Goal: Information Seeking & Learning: Compare options

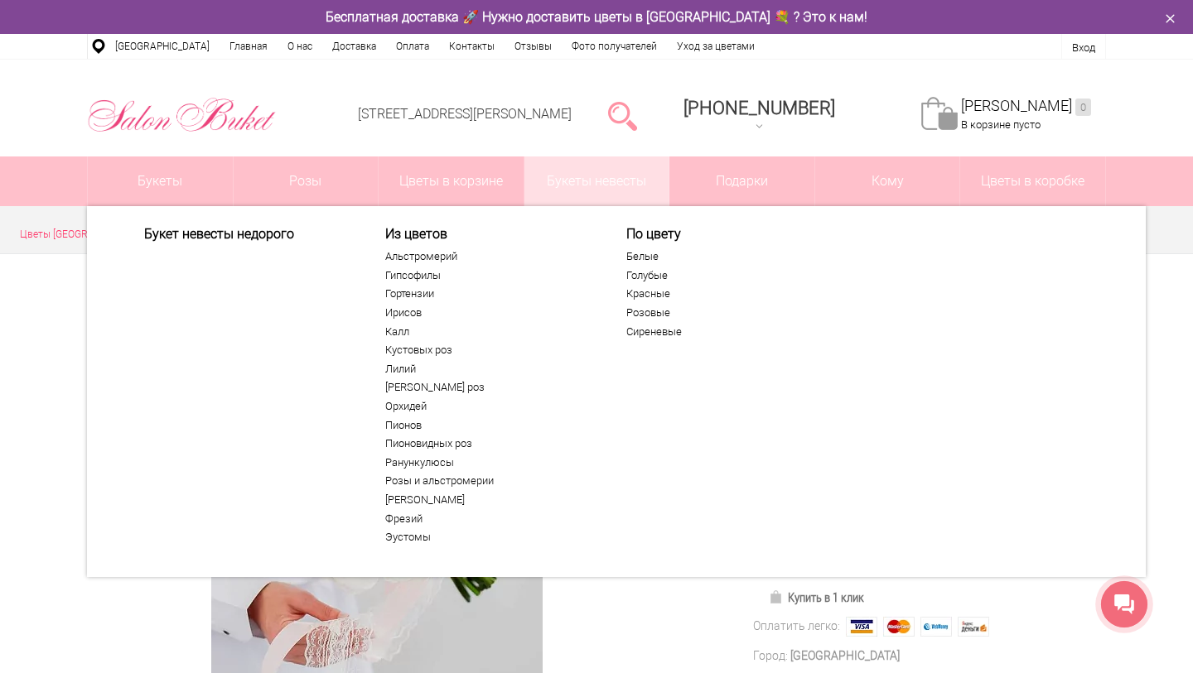
click at [565, 182] on link "Букеты невесты" at bounding box center [596, 182] width 145 height 50
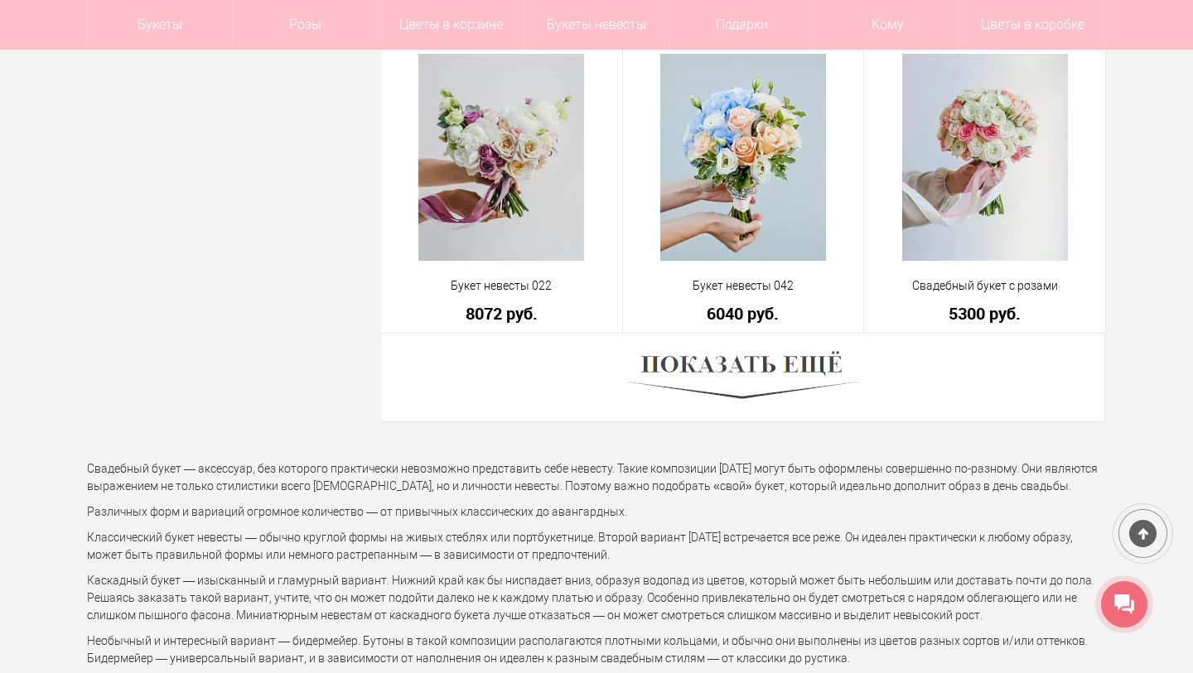
scroll to position [4644, 0]
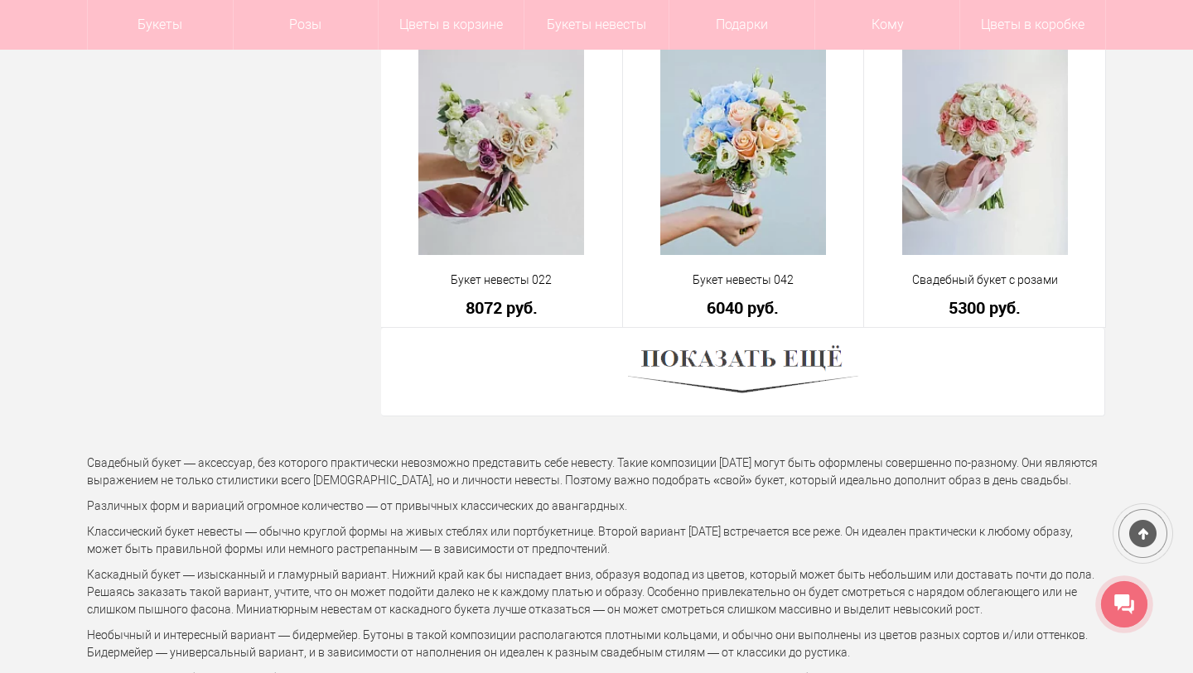
click at [685, 362] on img at bounding box center [743, 371] width 230 height 63
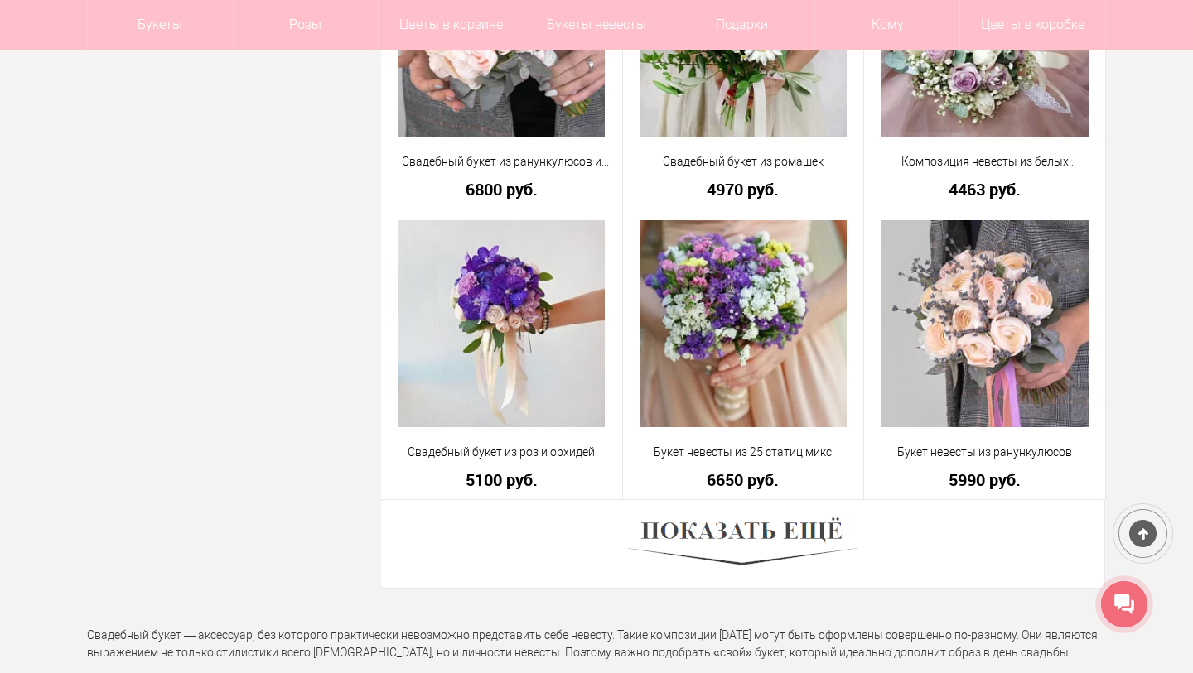
scroll to position [9126, 0]
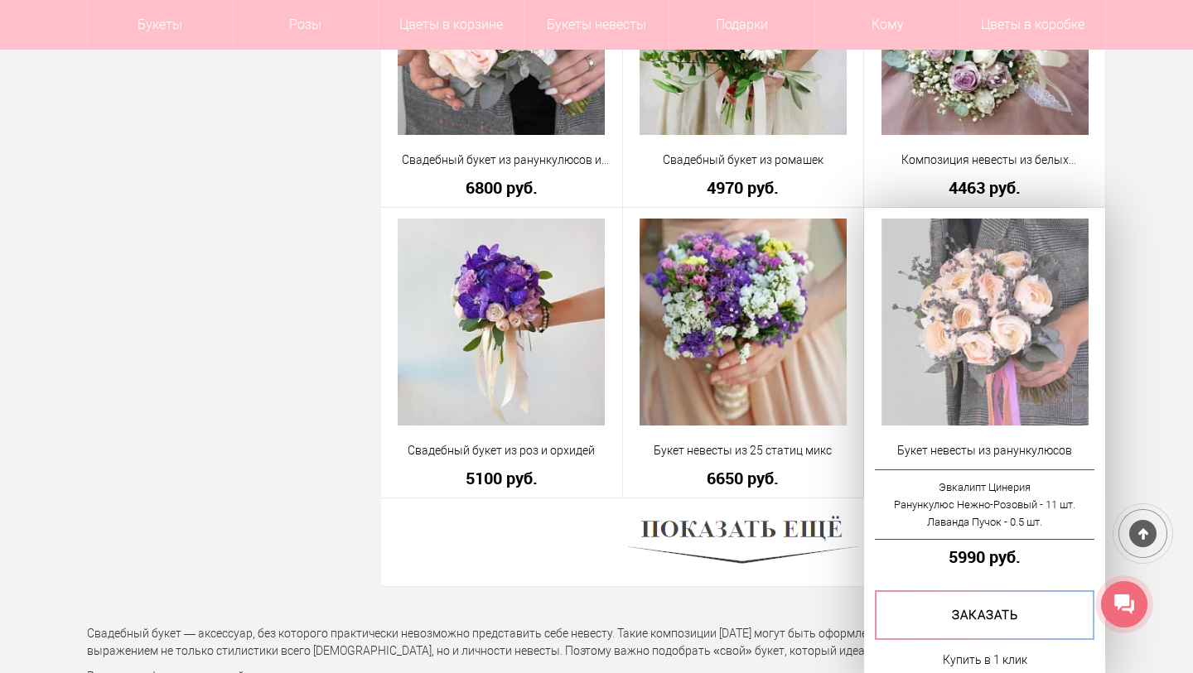
click at [997, 355] on img at bounding box center [984, 322] width 207 height 207
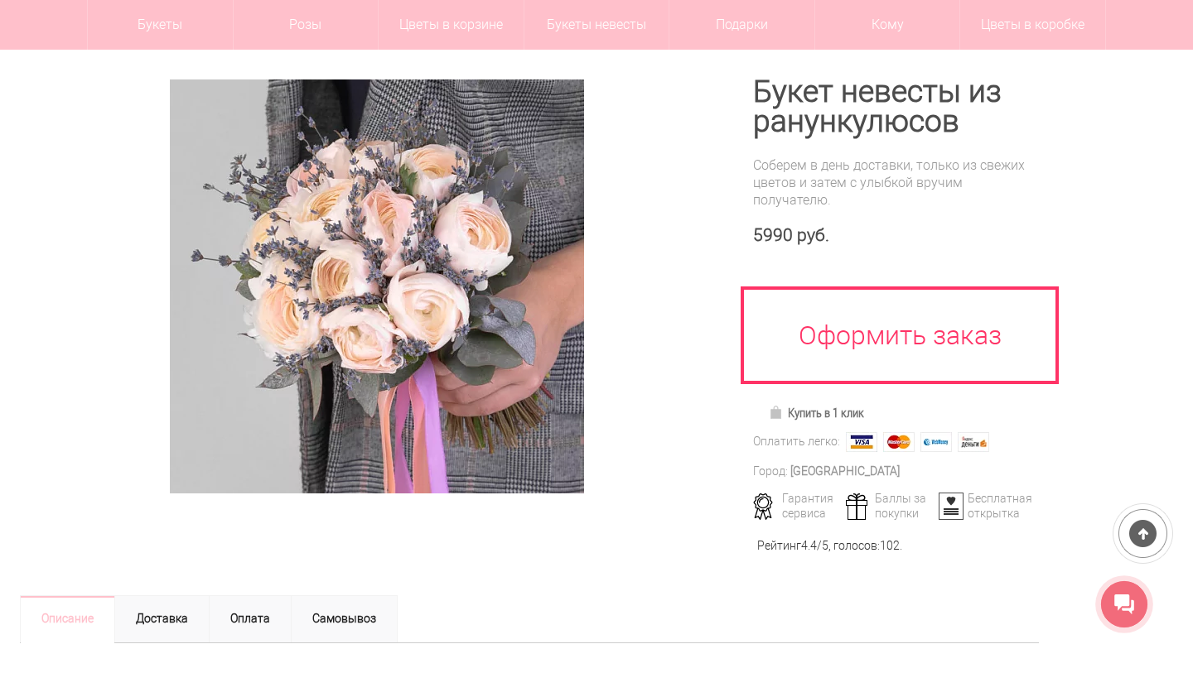
scroll to position [164, 0]
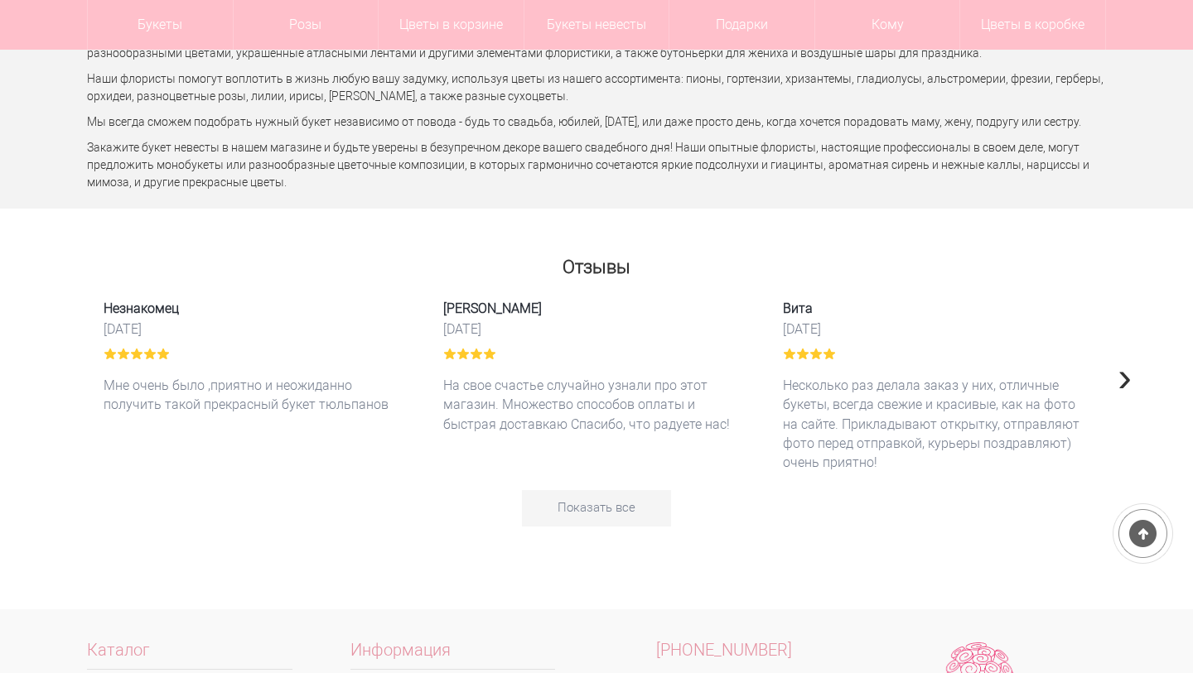
scroll to position [5385, 0]
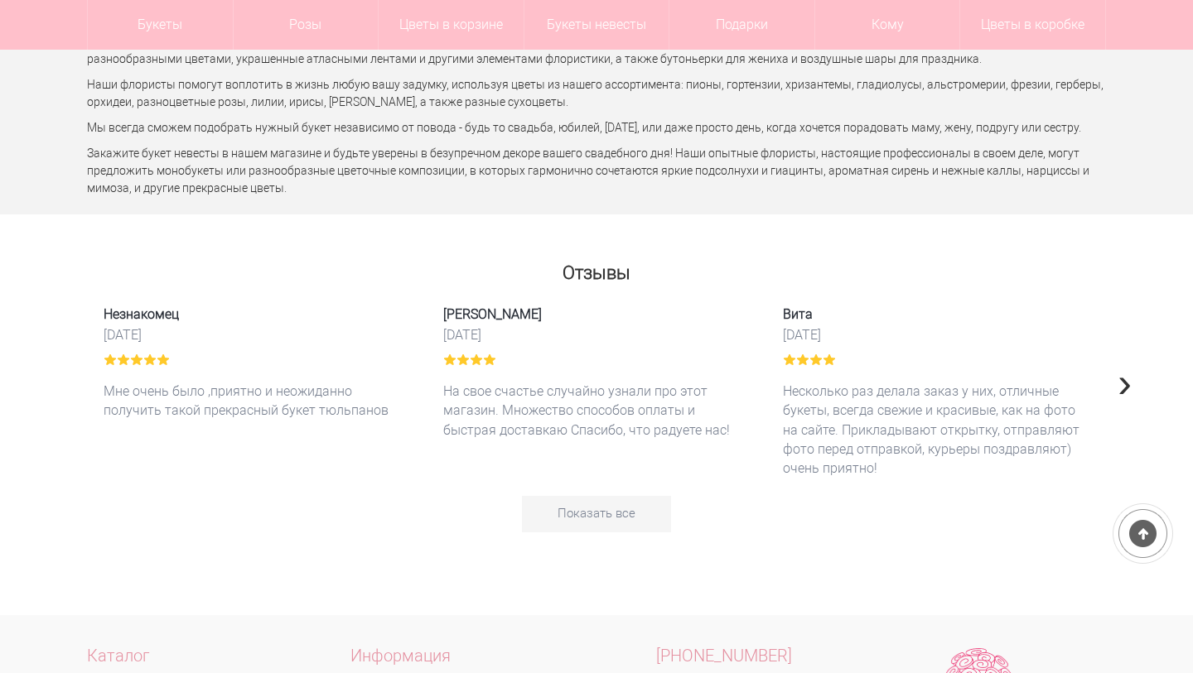
click at [1145, 292] on div "Отзывы Незнакомец [DATE] Мне очень было ,приятно и неожиданно получить такой пр…" at bounding box center [596, 434] width 1193 height 359
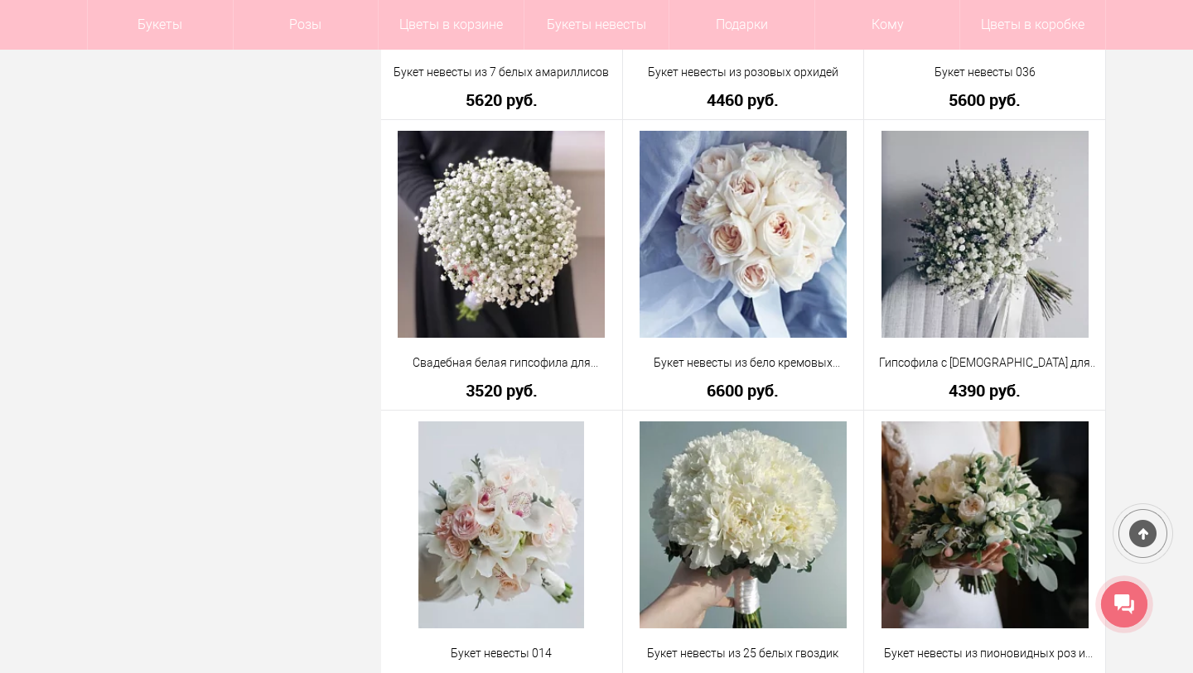
scroll to position [3398, 0]
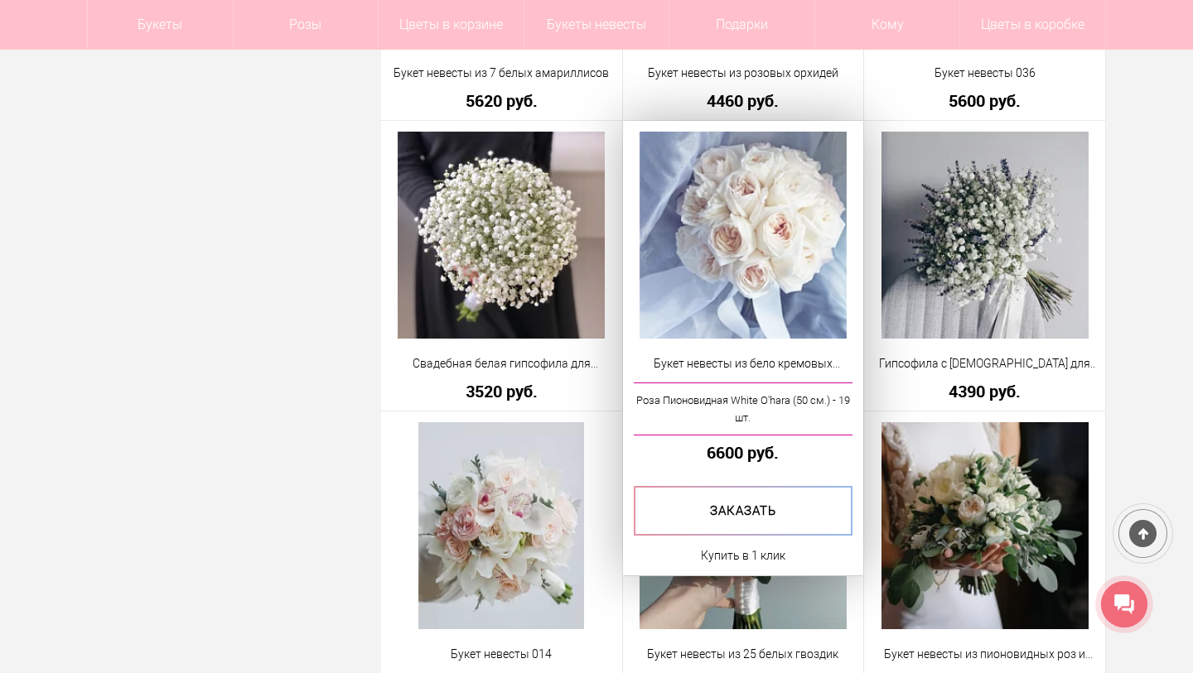
click at [806, 258] on img at bounding box center [742, 235] width 207 height 207
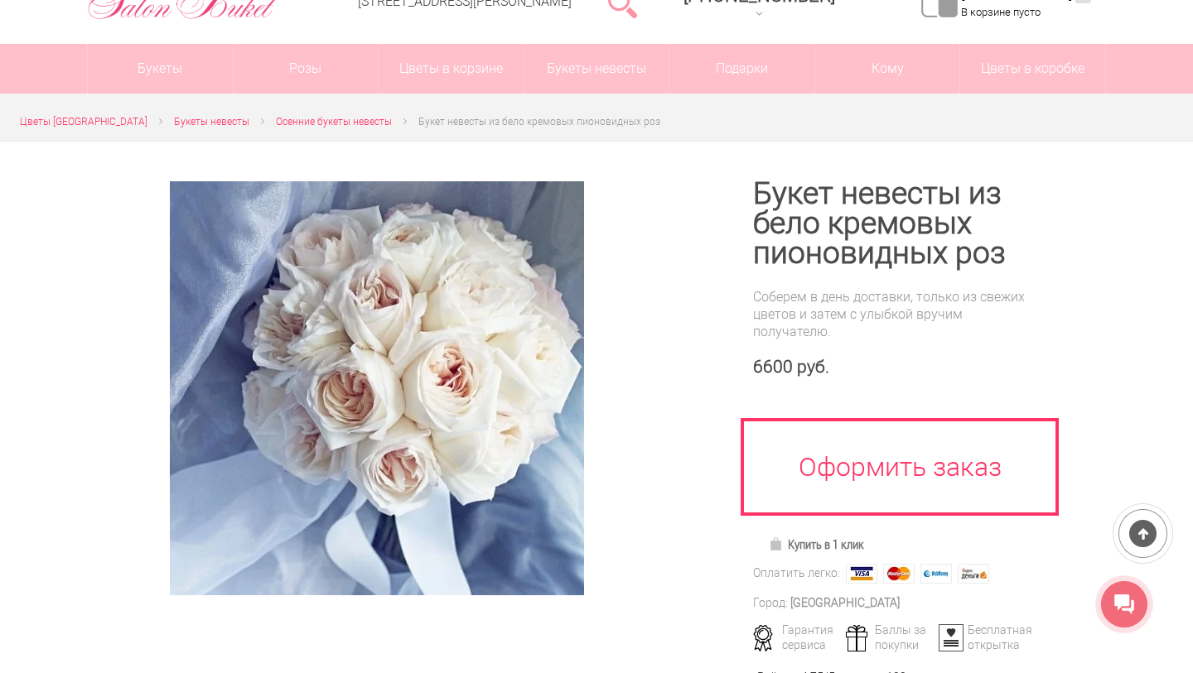
scroll to position [112, 0]
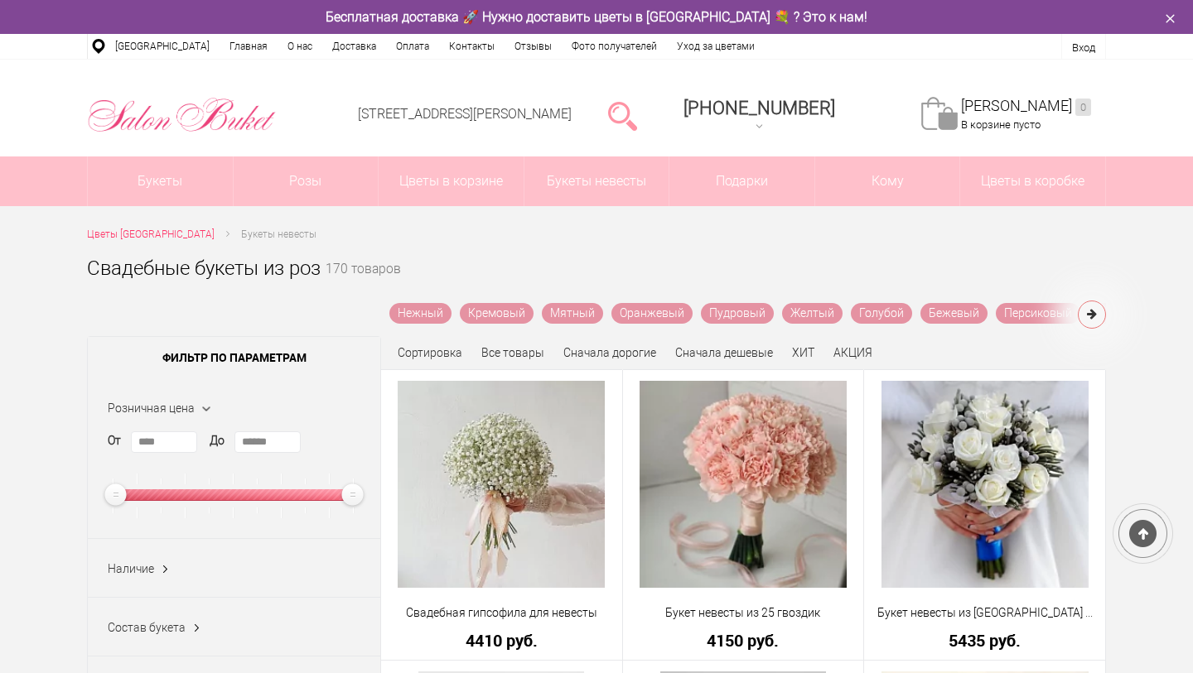
scroll to position [3398, 0]
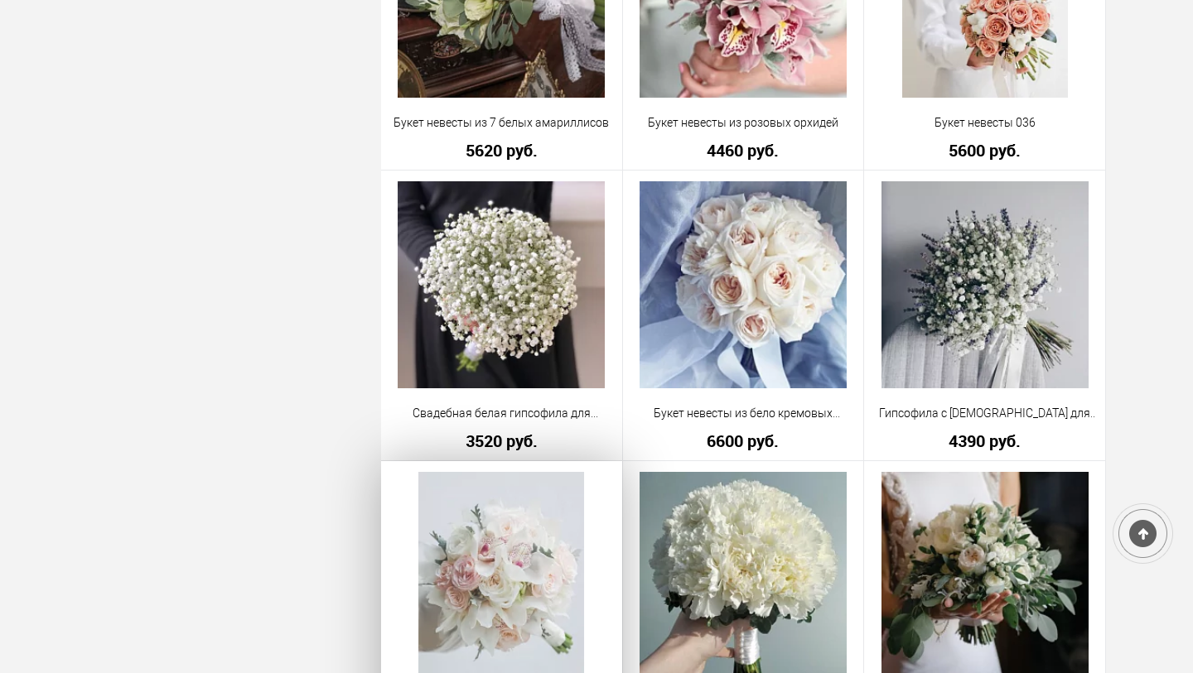
click at [514, 596] on img at bounding box center [501, 575] width 166 height 207
click at [442, 580] on img at bounding box center [501, 575] width 166 height 207
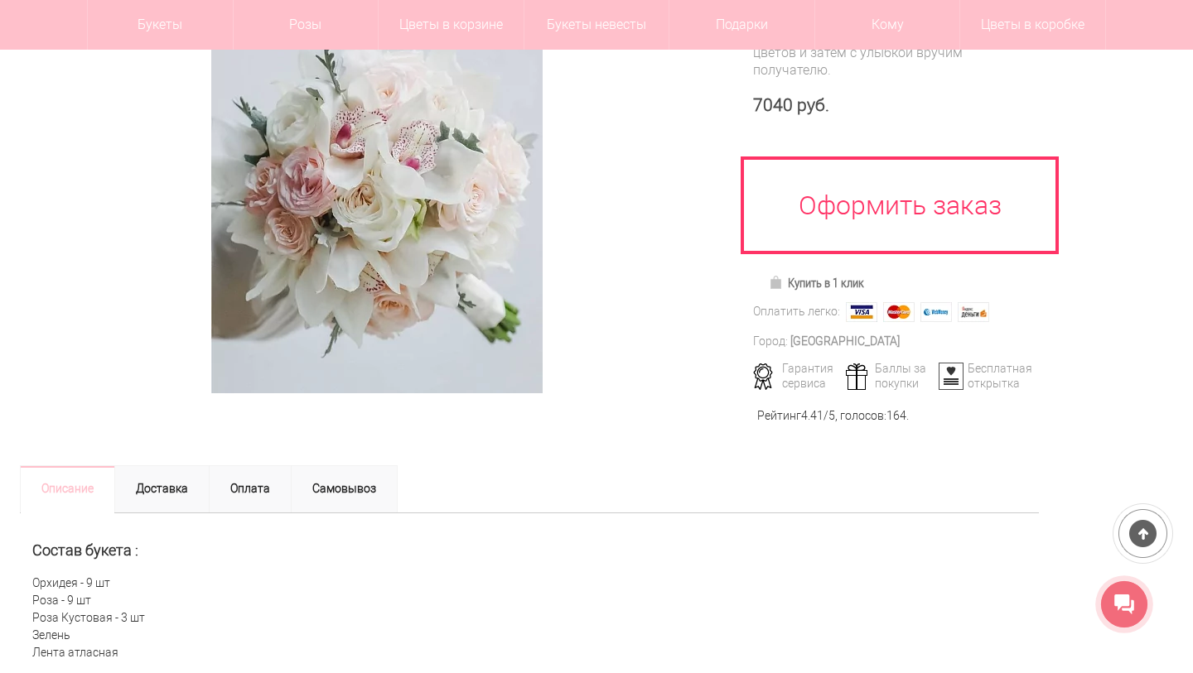
scroll to position [268, 0]
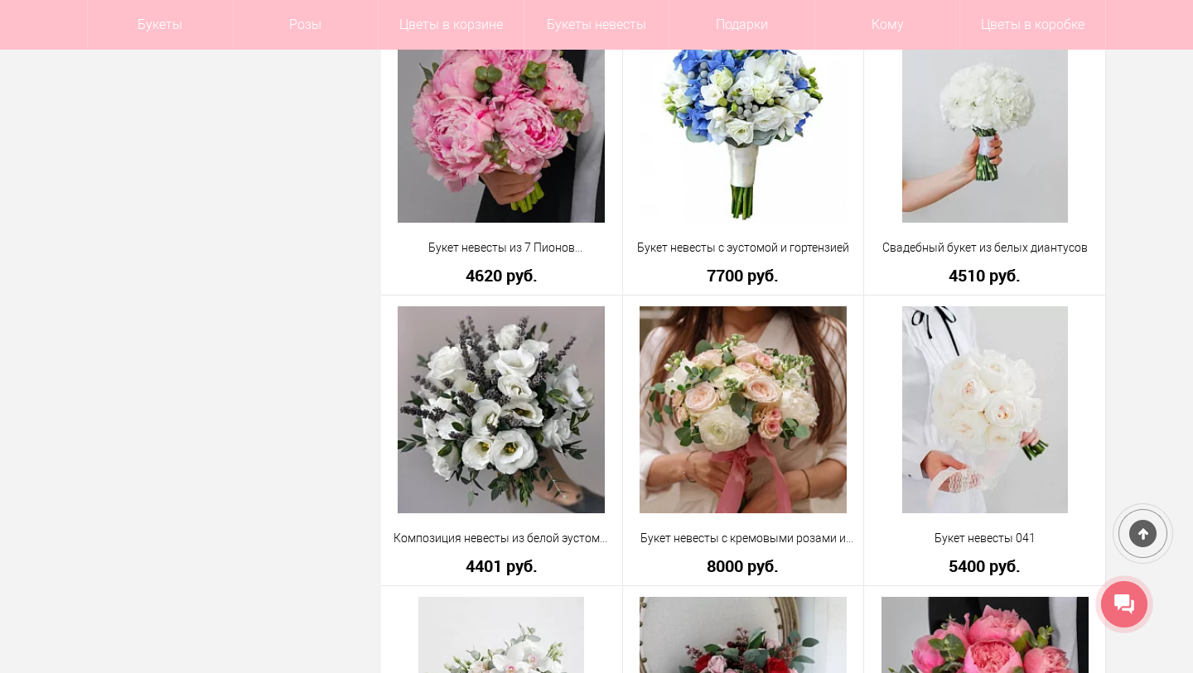
scroll to position [892, 0]
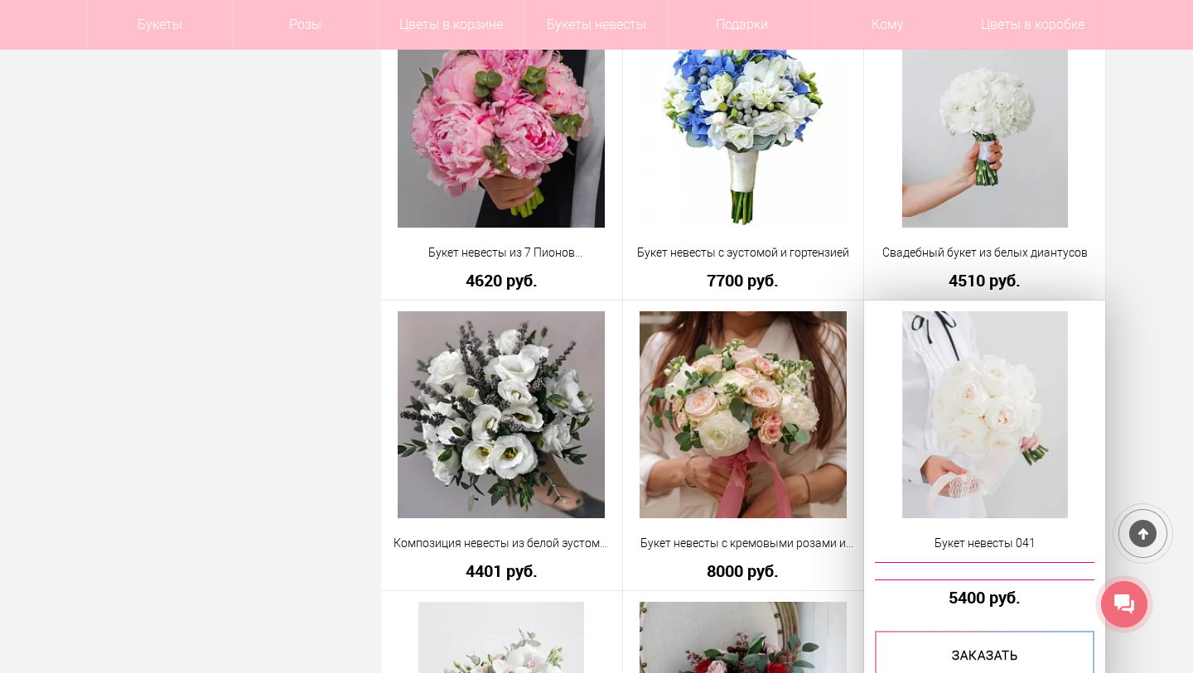
click at [1035, 384] on img at bounding box center [985, 414] width 166 height 207
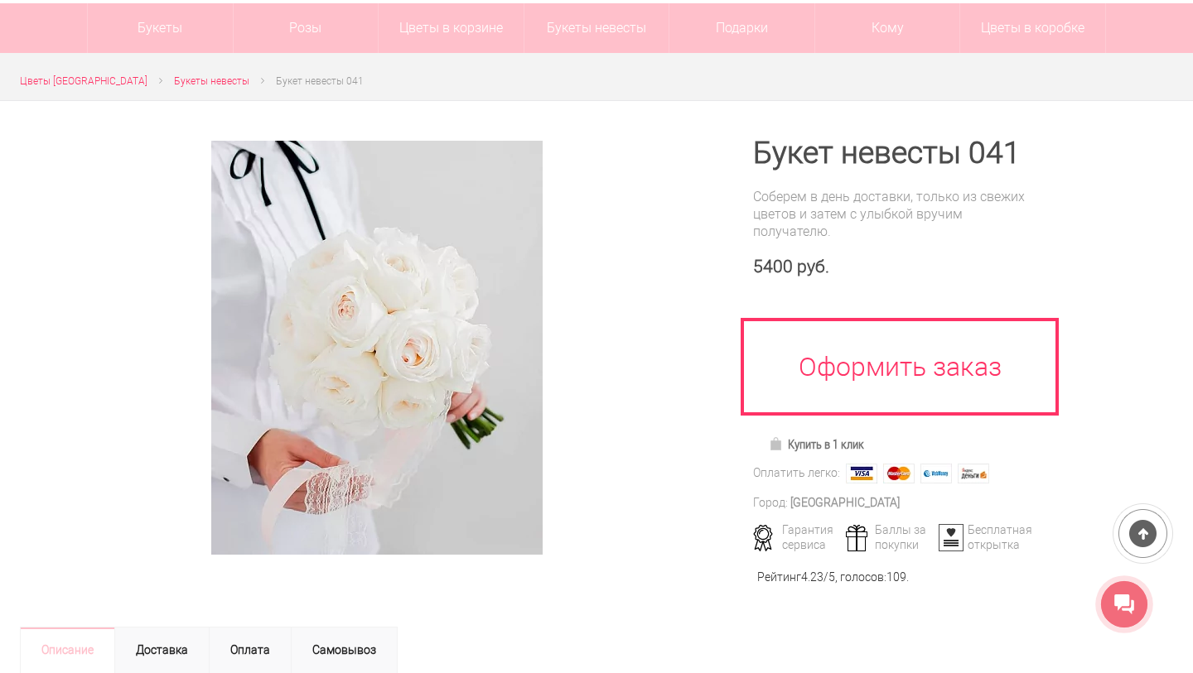
scroll to position [152, 0]
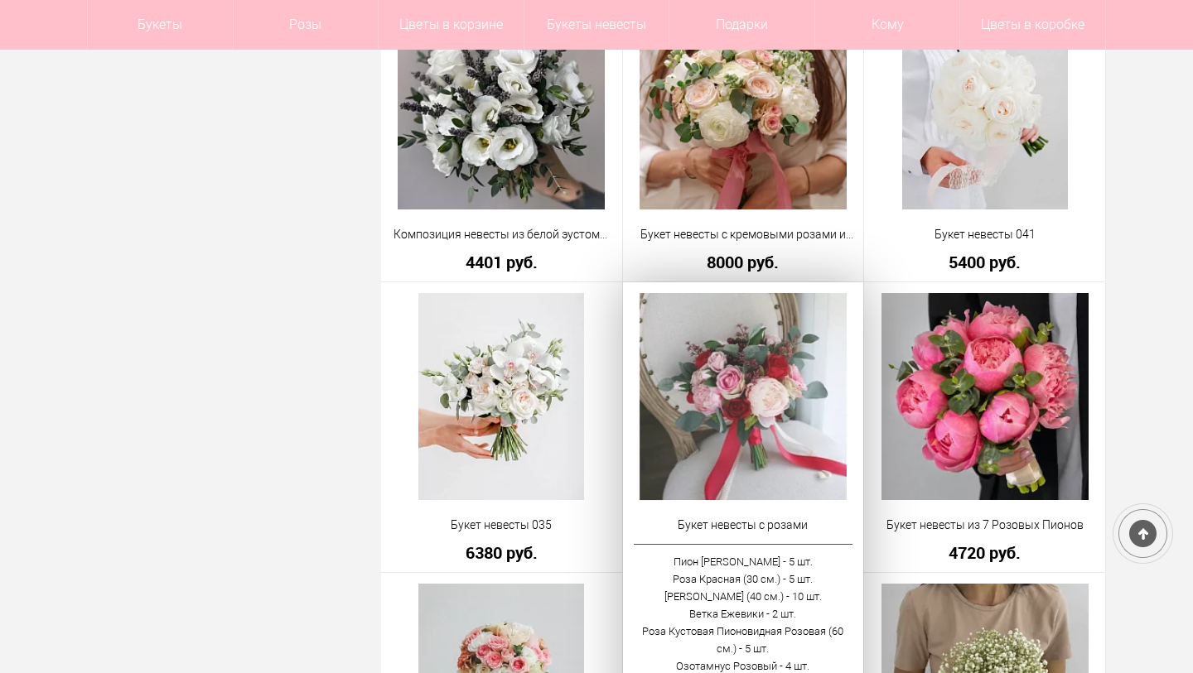
scroll to position [1221, 0]
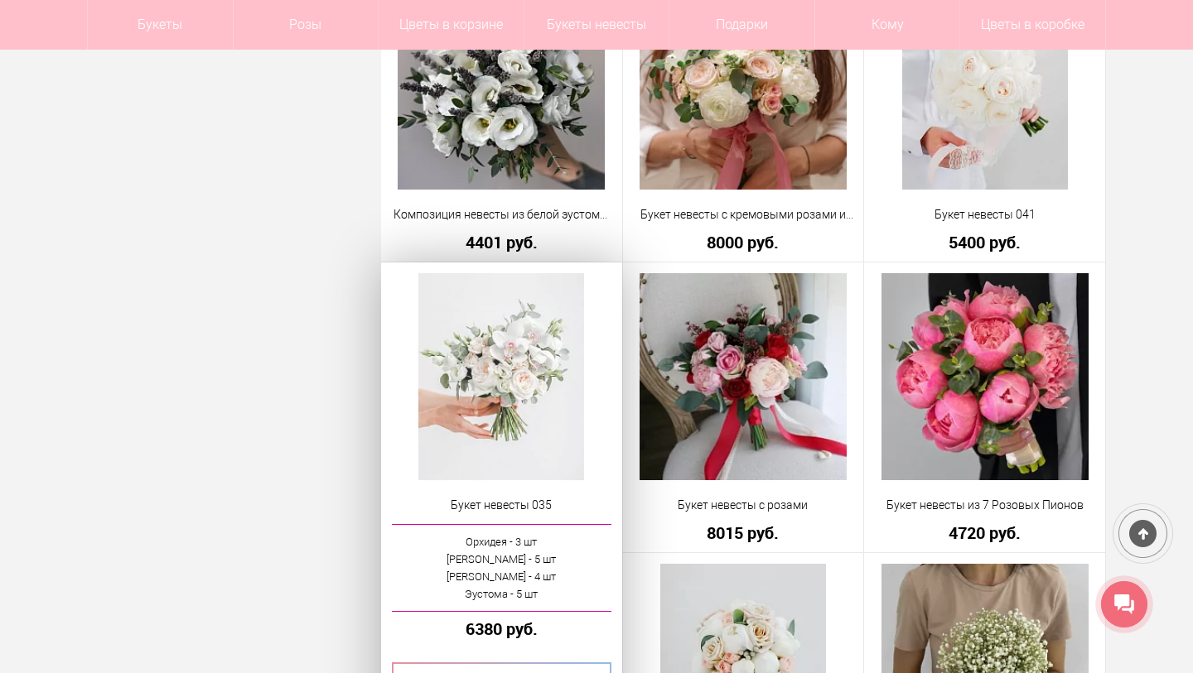
click at [514, 373] on img at bounding box center [501, 376] width 166 height 207
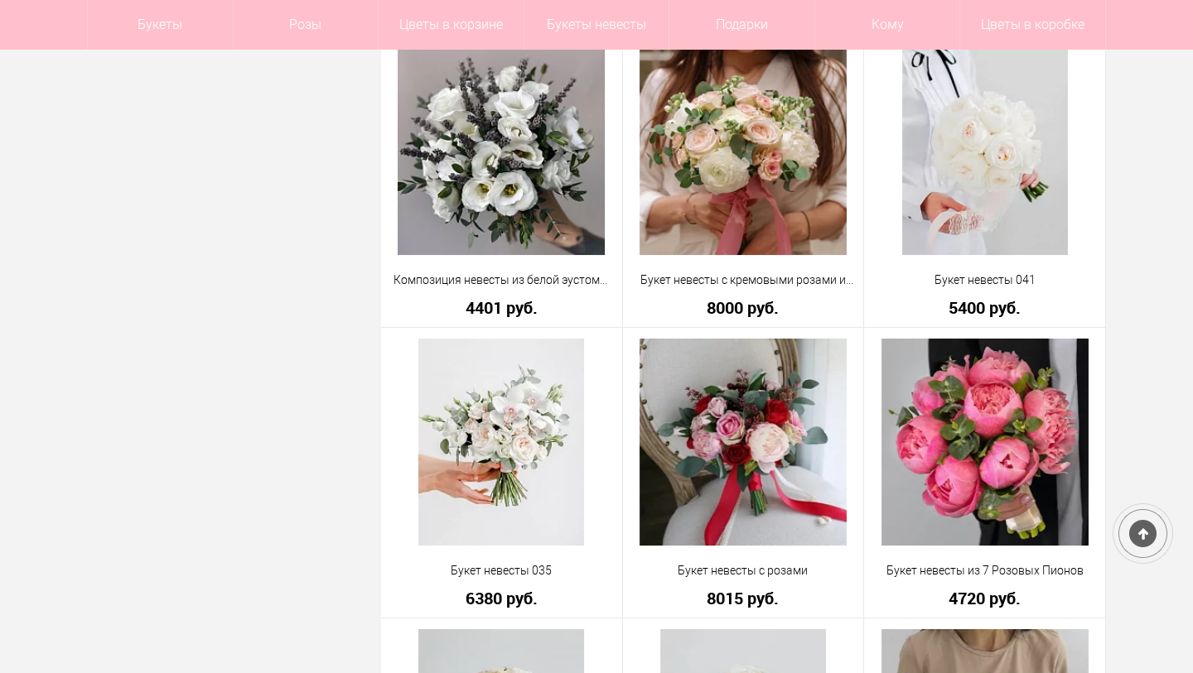
scroll to position [1136, 0]
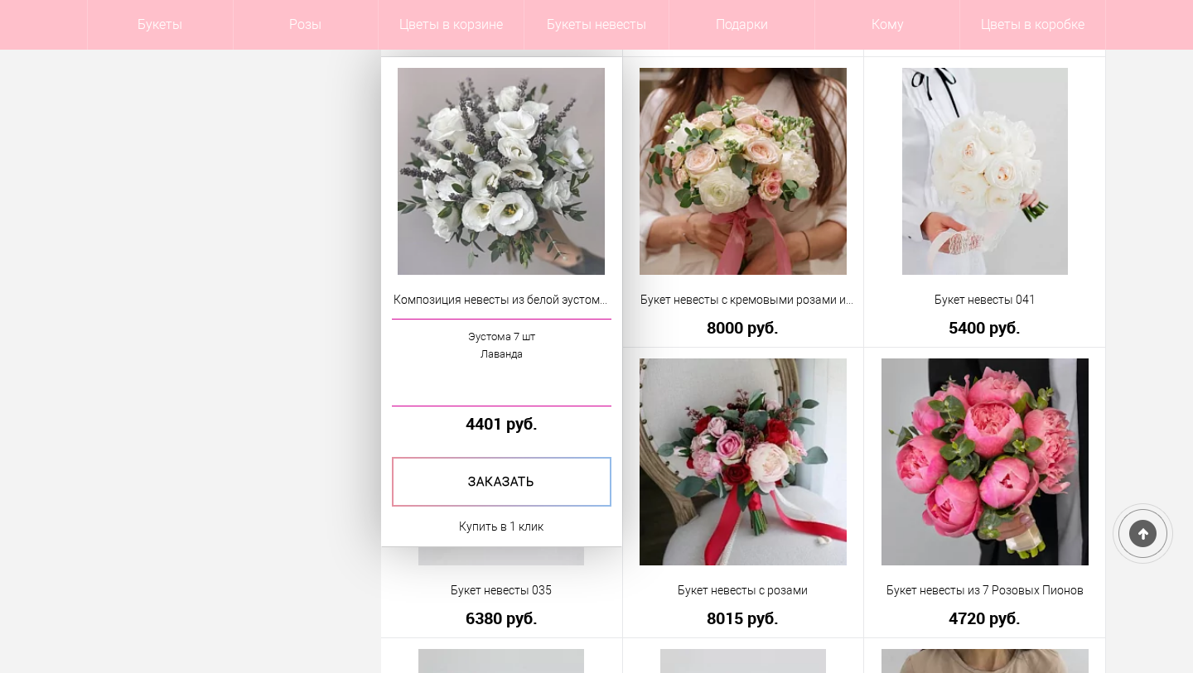
click at [508, 172] on img at bounding box center [501, 171] width 207 height 207
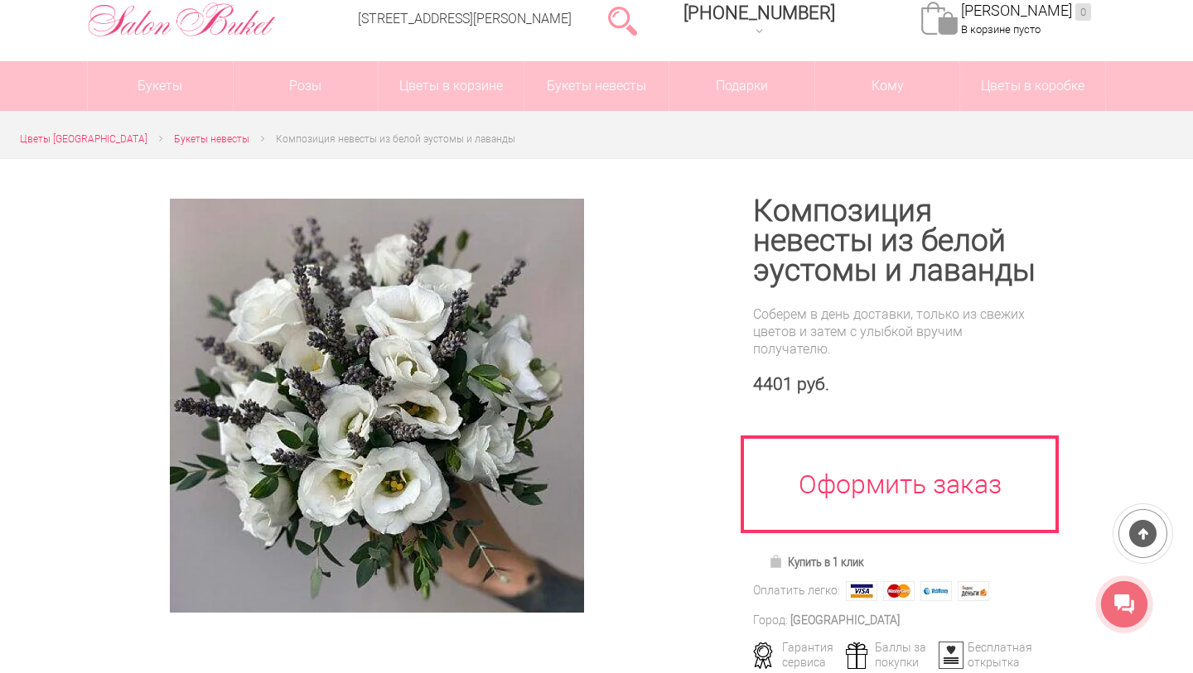
scroll to position [99, 0]
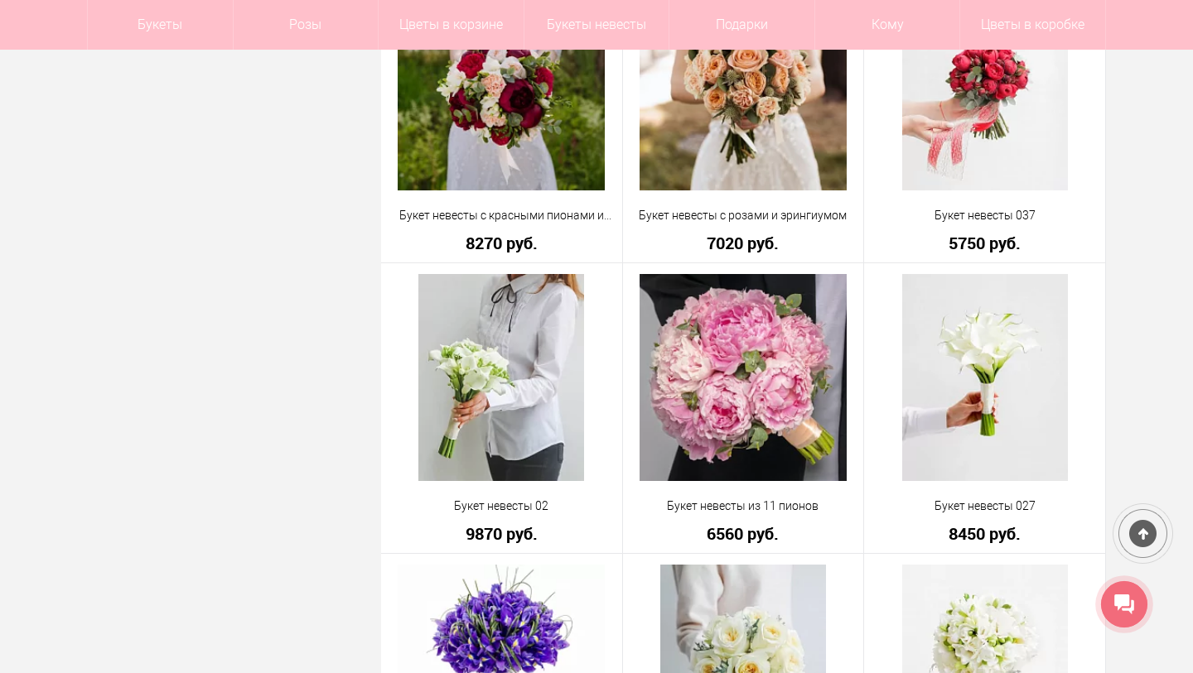
scroll to position [2094, 0]
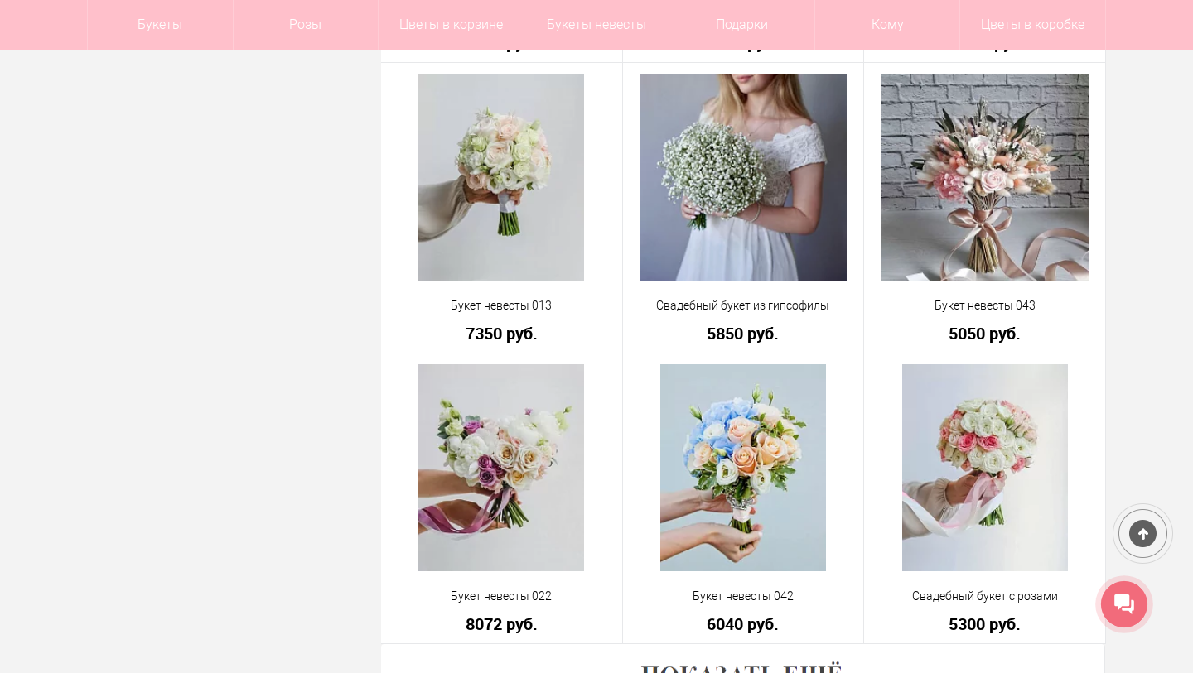
scroll to position [4330, 0]
